Goal: Navigation & Orientation: Find specific page/section

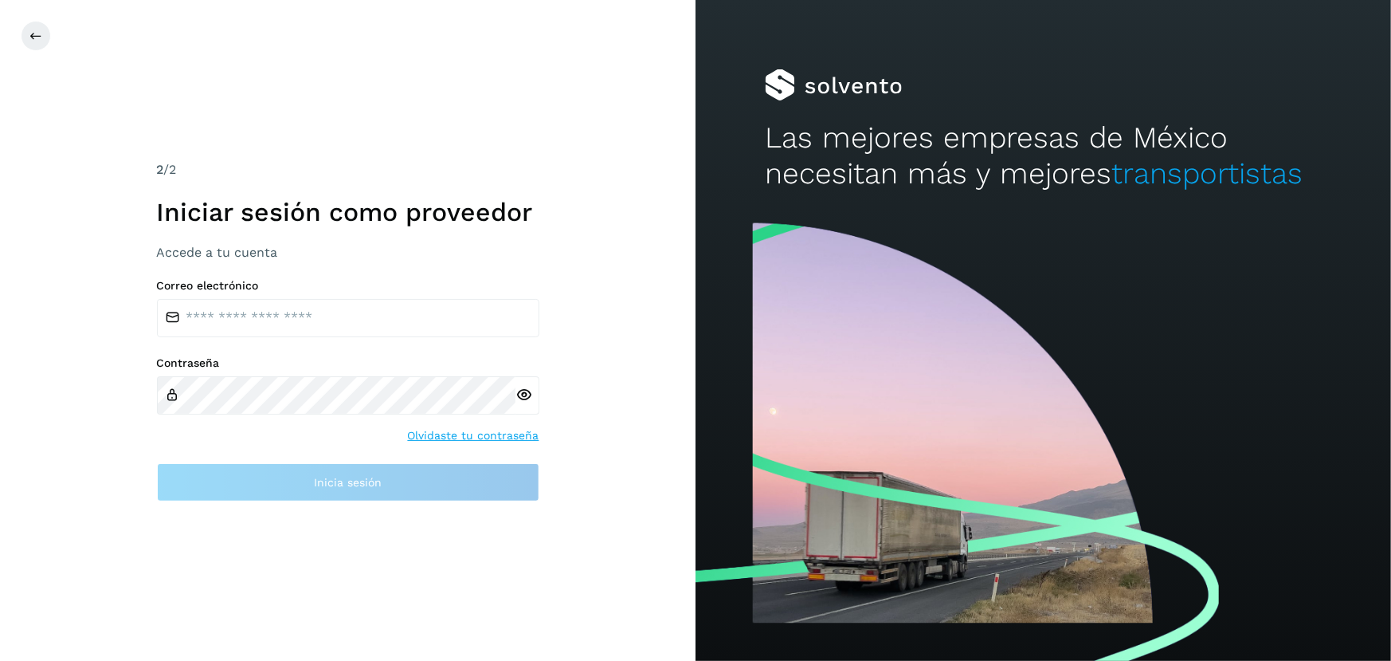
click at [309, 297] on div "Correo electrónico" at bounding box center [348, 308] width 383 height 58
click at [311, 308] on input "email" at bounding box center [348, 318] width 383 height 38
type input "**********"
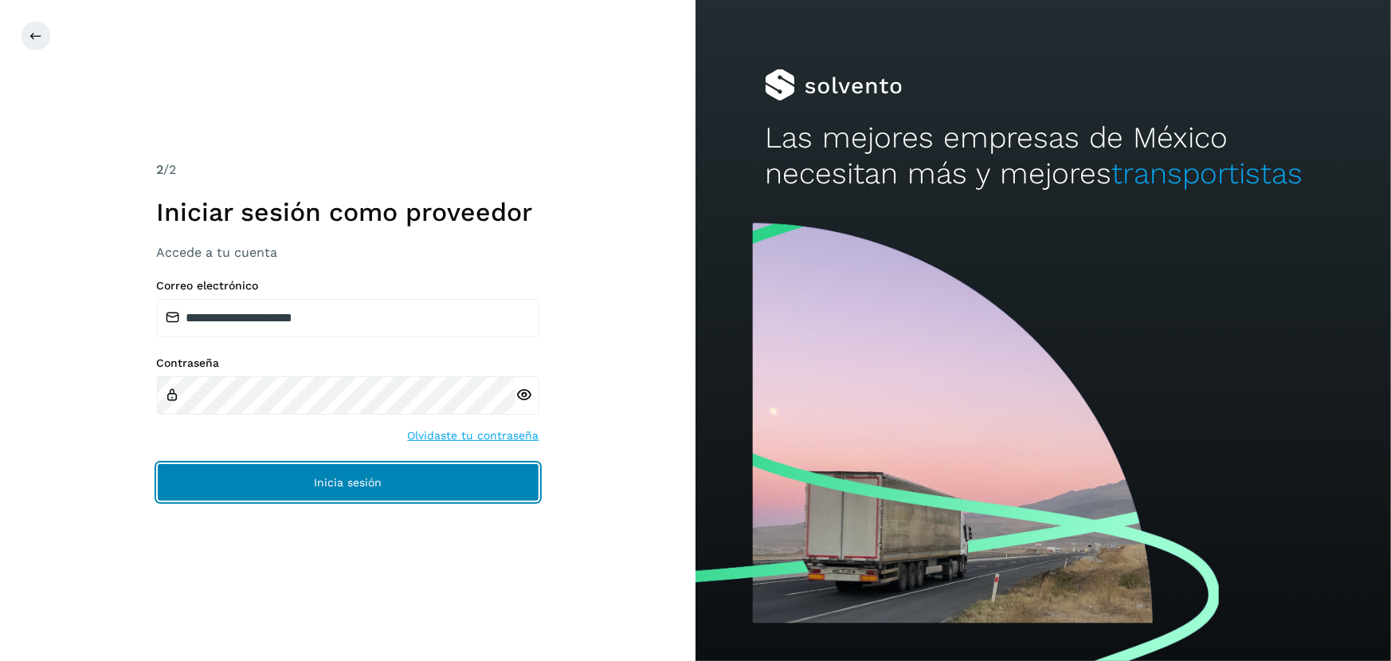
click at [354, 477] on span "Inicia sesión" at bounding box center [348, 482] width 68 height 11
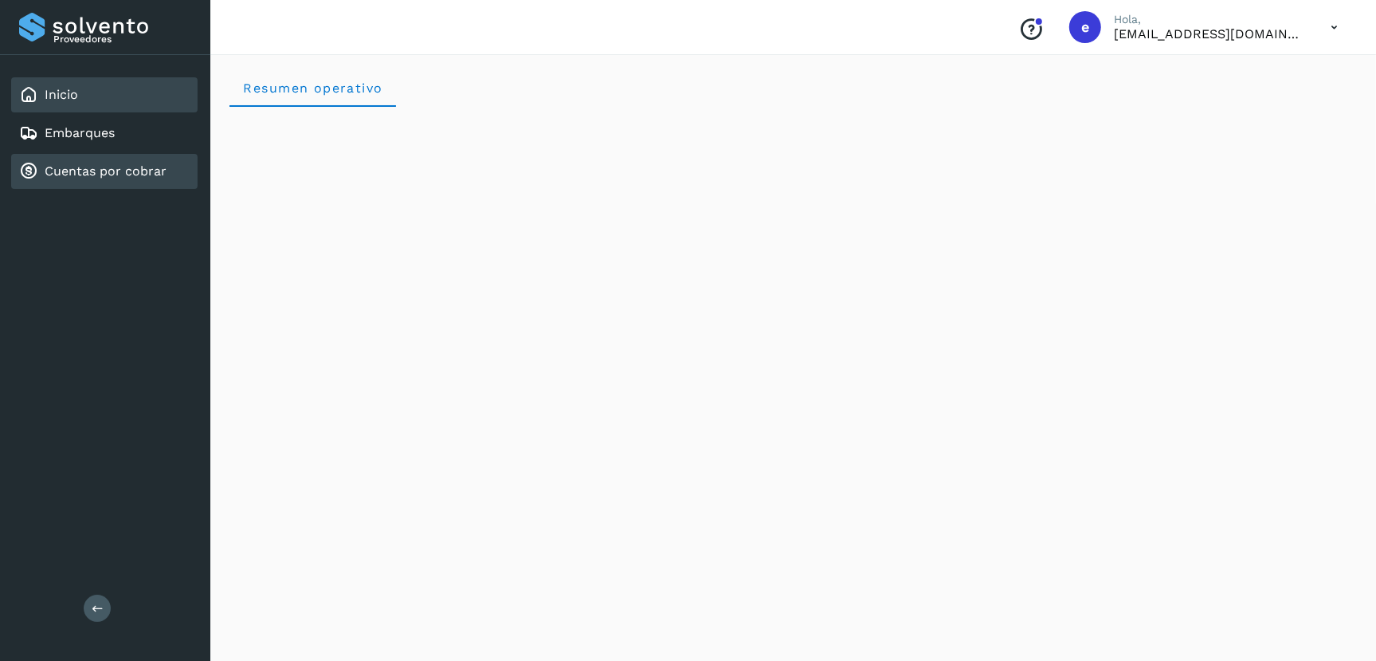
click at [122, 157] on div "Cuentas por cobrar" at bounding box center [104, 171] width 186 height 35
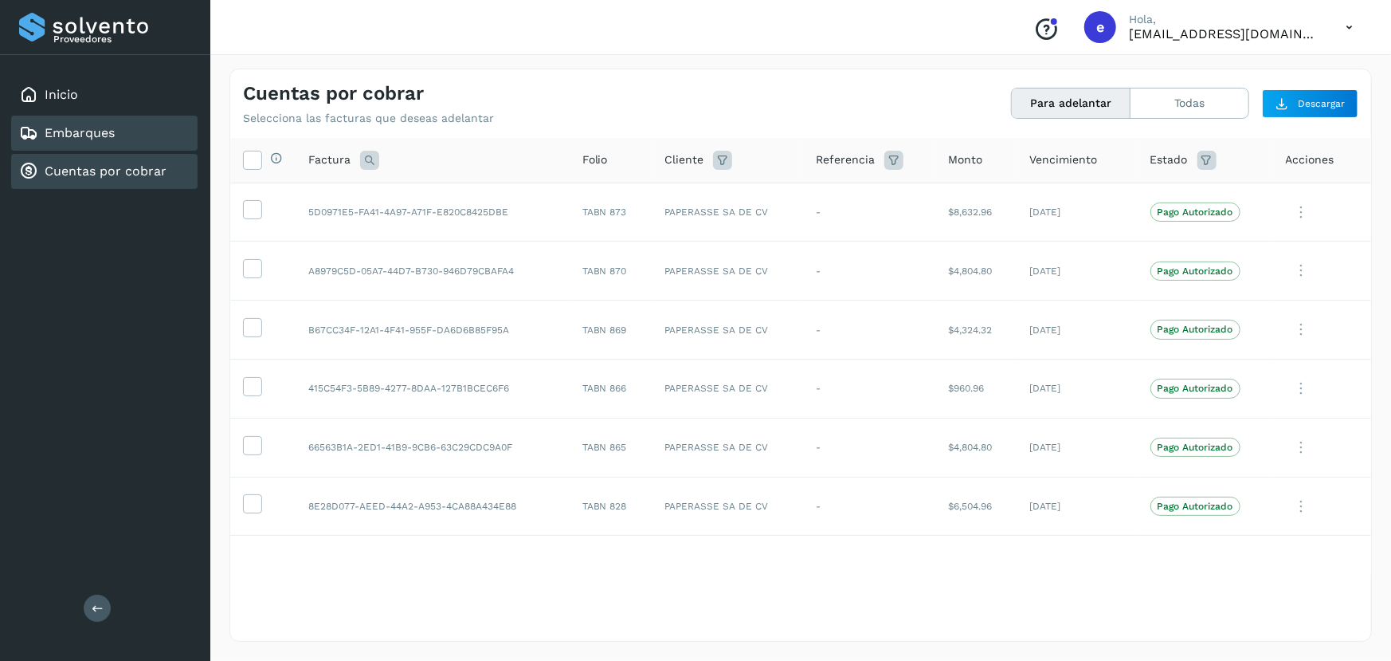
click at [121, 128] on div "Embarques" at bounding box center [104, 133] width 186 height 35
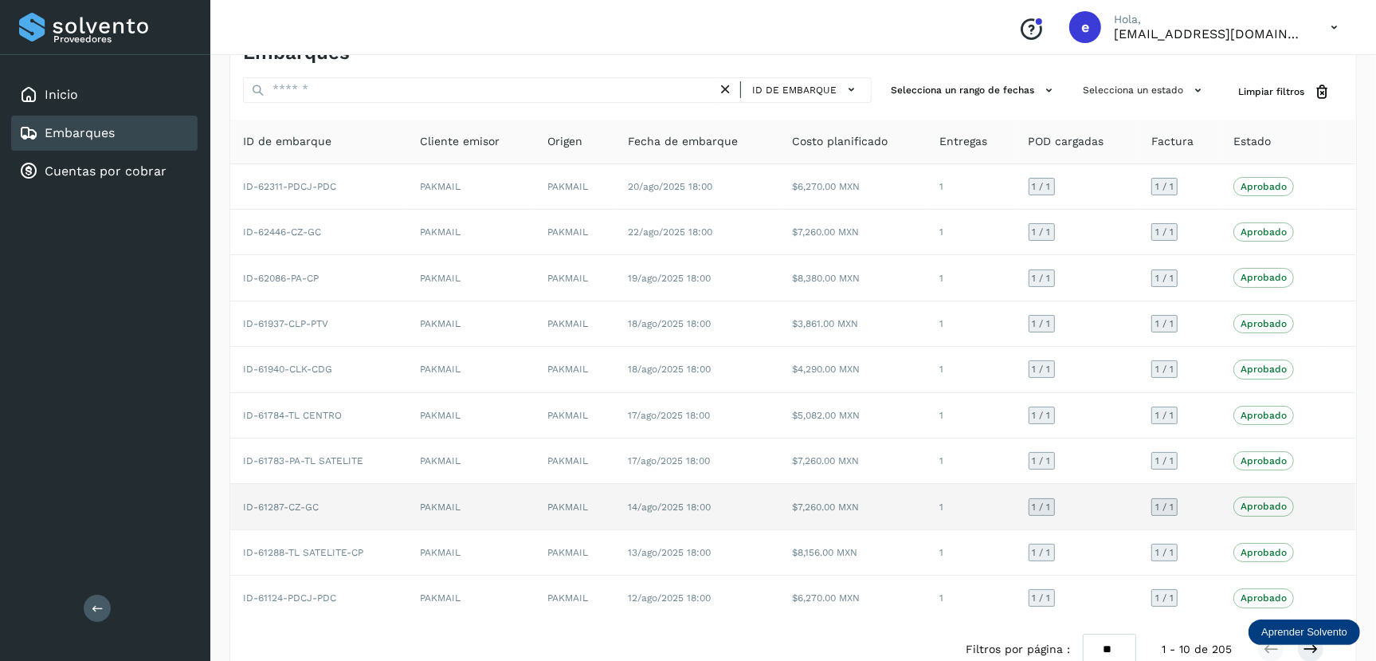
scroll to position [74, 0]
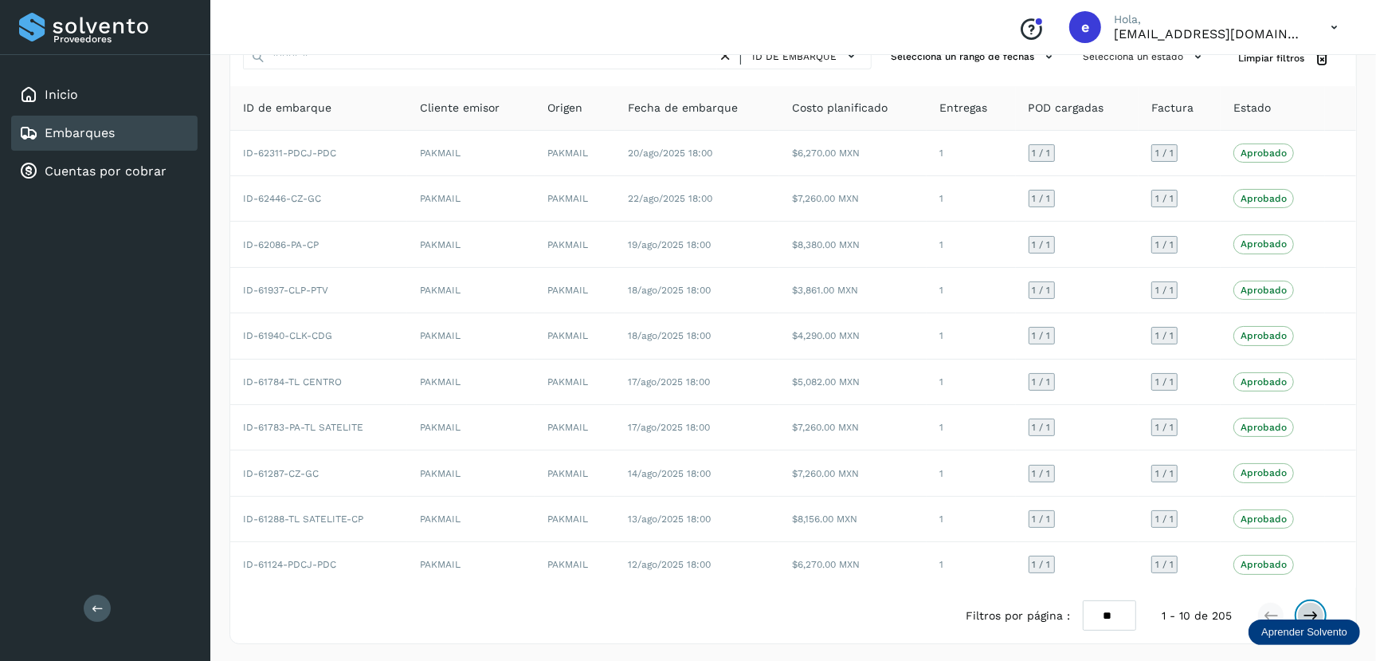
click at [1305, 607] on icon at bounding box center [1311, 615] width 16 height 16
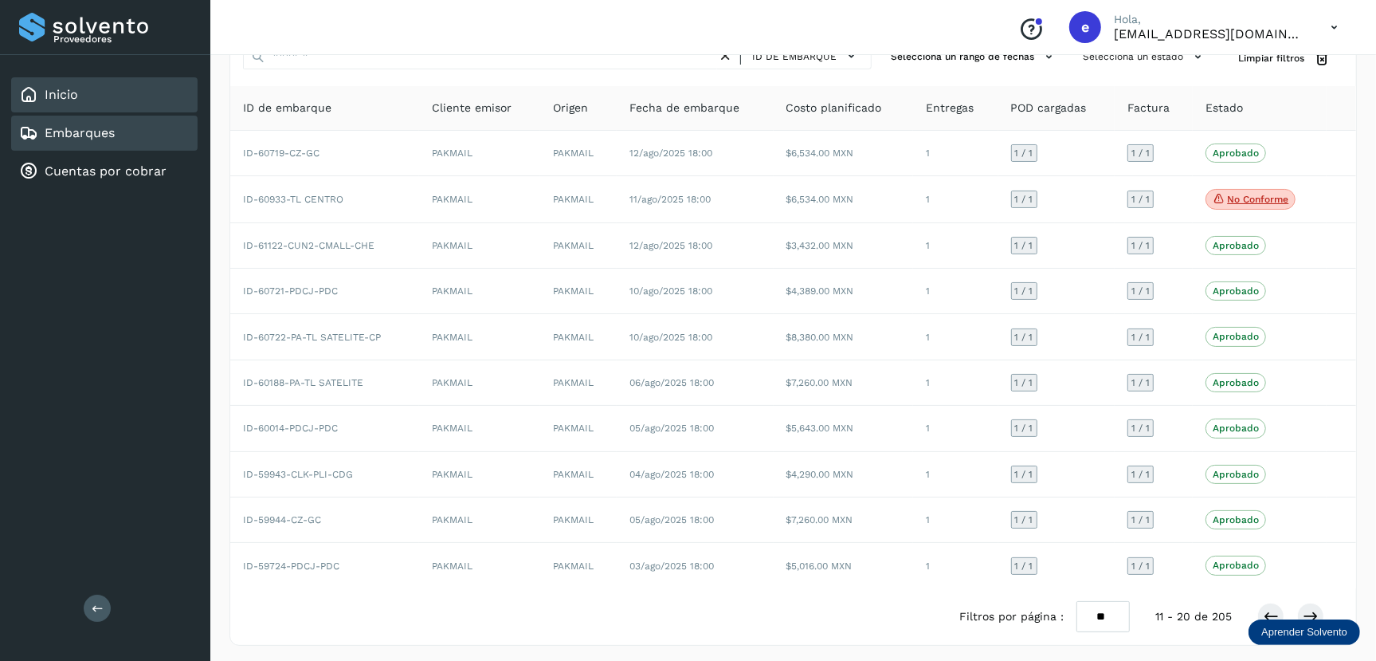
click at [98, 101] on div "Inicio" at bounding box center [104, 94] width 186 height 35
